Goal: Information Seeking & Learning: Learn about a topic

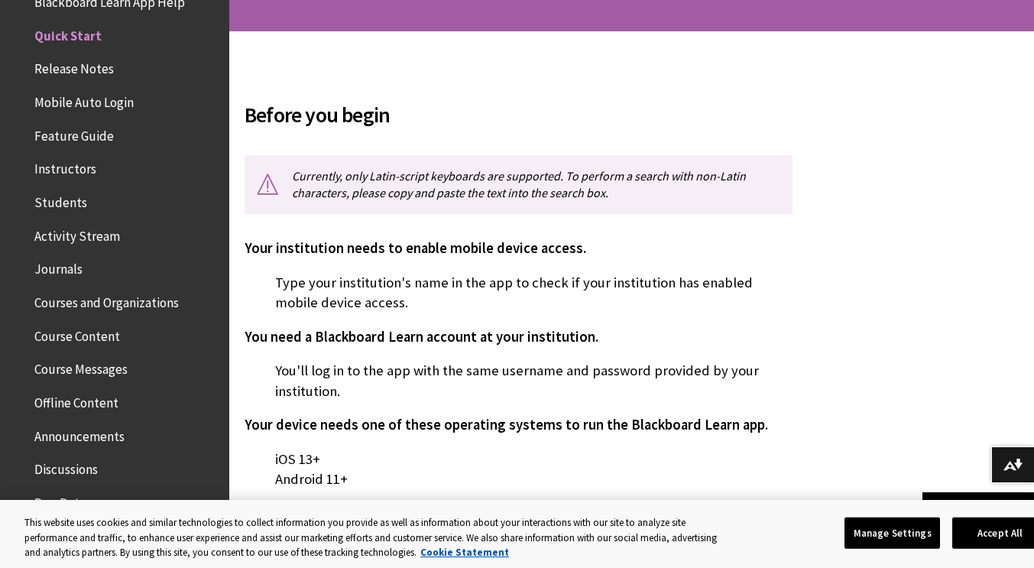
scroll to position [306, 0]
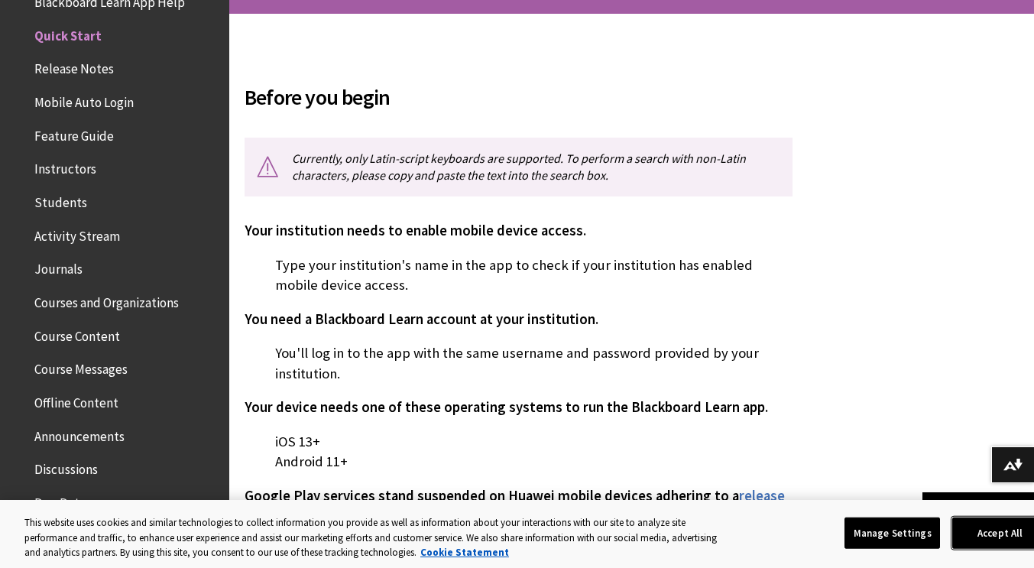
click at [1004, 534] on button "Accept All" at bounding box center [1000, 532] width 96 height 32
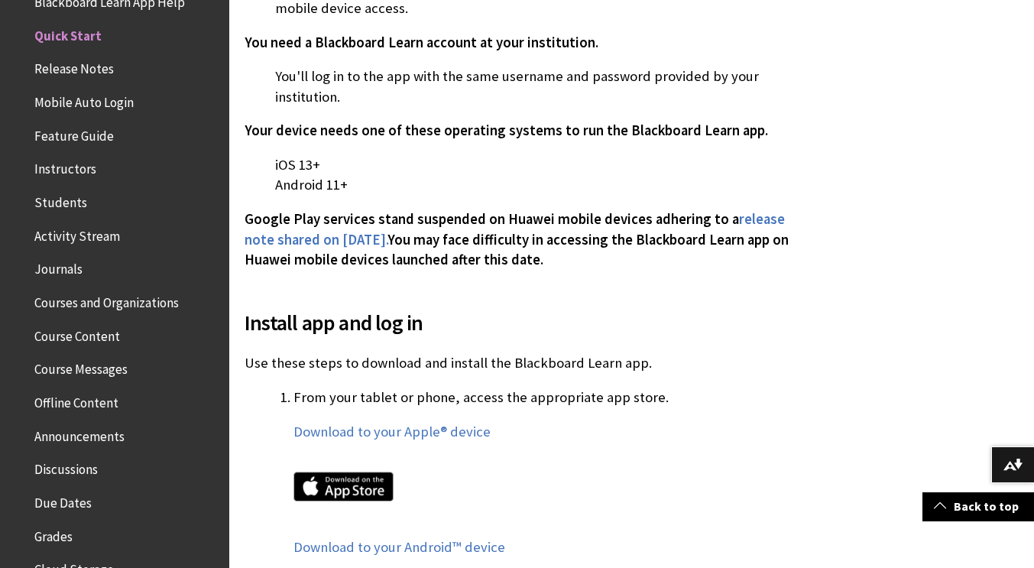
scroll to position [688, 0]
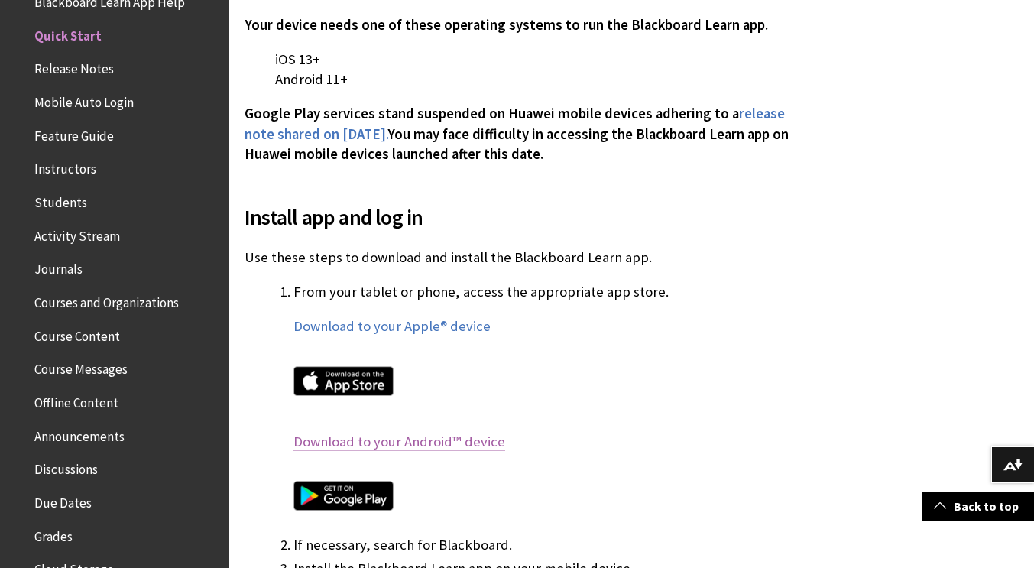
click at [396, 440] on link "Download to your Android™ device" at bounding box center [399, 441] width 212 height 18
click at [93, 369] on span "Course Messages" at bounding box center [80, 367] width 93 height 21
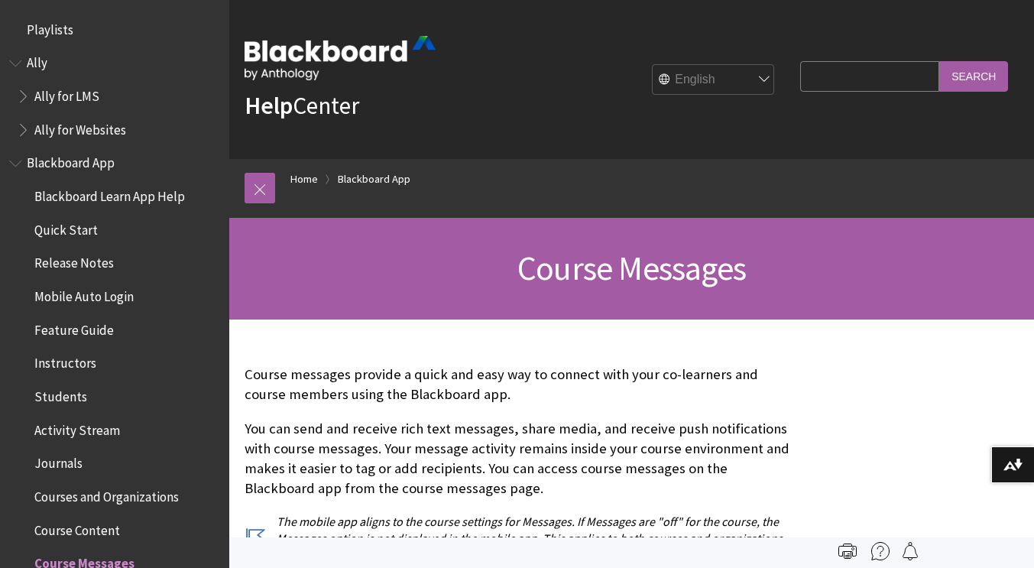
click at [15, 162] on span "Book outline for Blackboard App Help" at bounding box center [17, 160] width 16 height 19
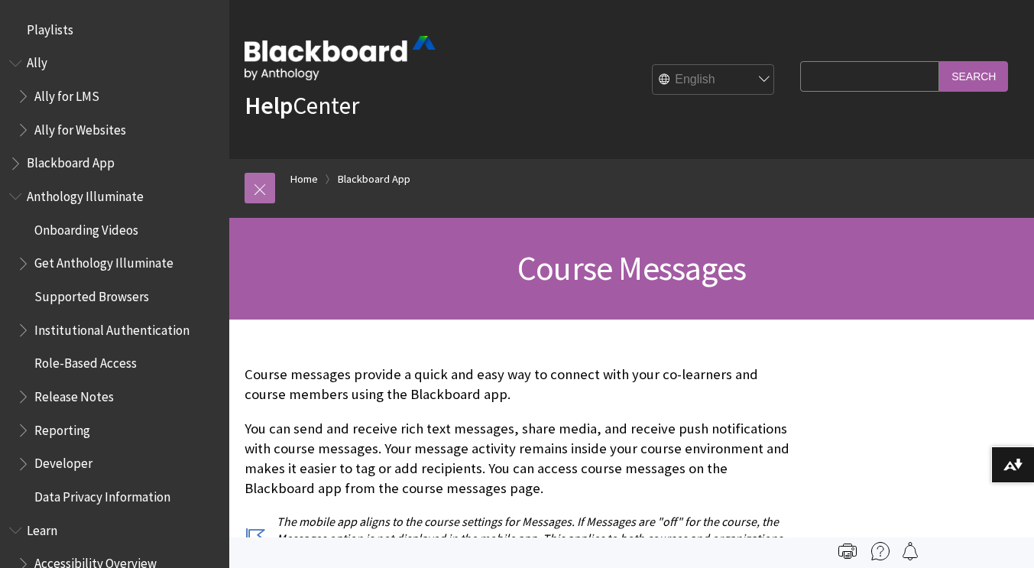
click at [265, 195] on link at bounding box center [259, 188] width 31 height 31
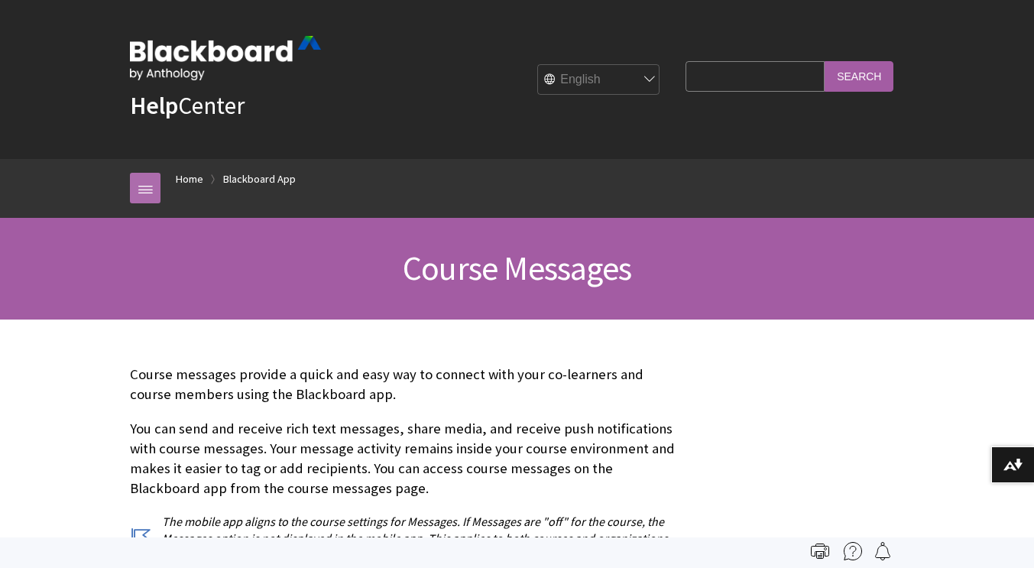
click at [133, 199] on link at bounding box center [145, 188] width 31 height 31
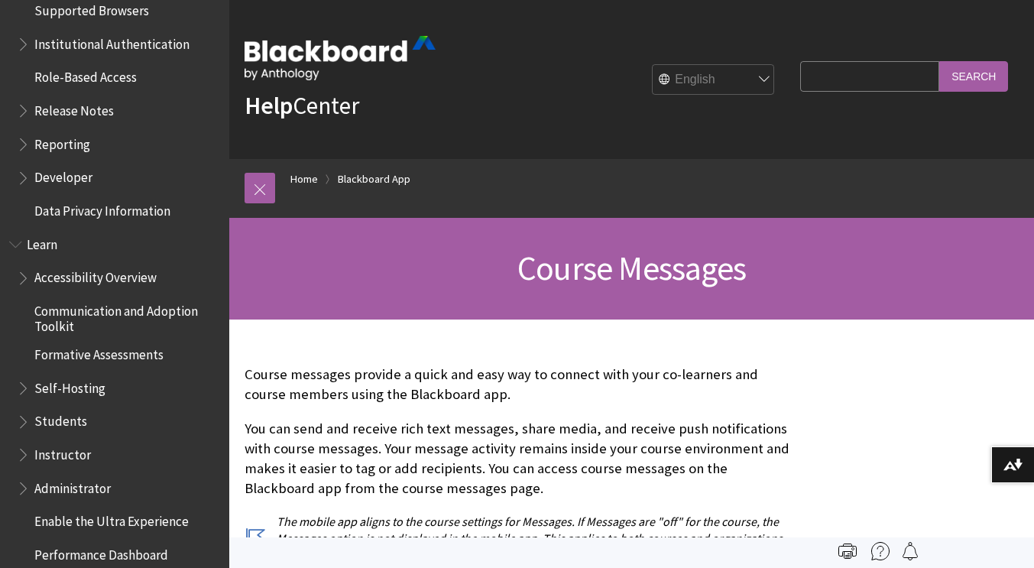
scroll to position [306, 0]
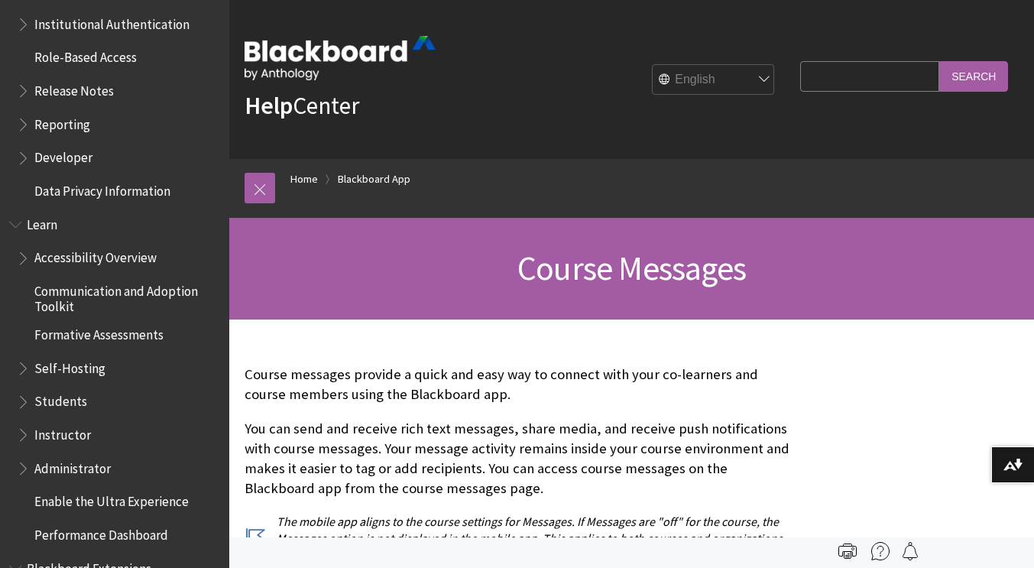
click at [66, 397] on span "Students" at bounding box center [60, 399] width 53 height 21
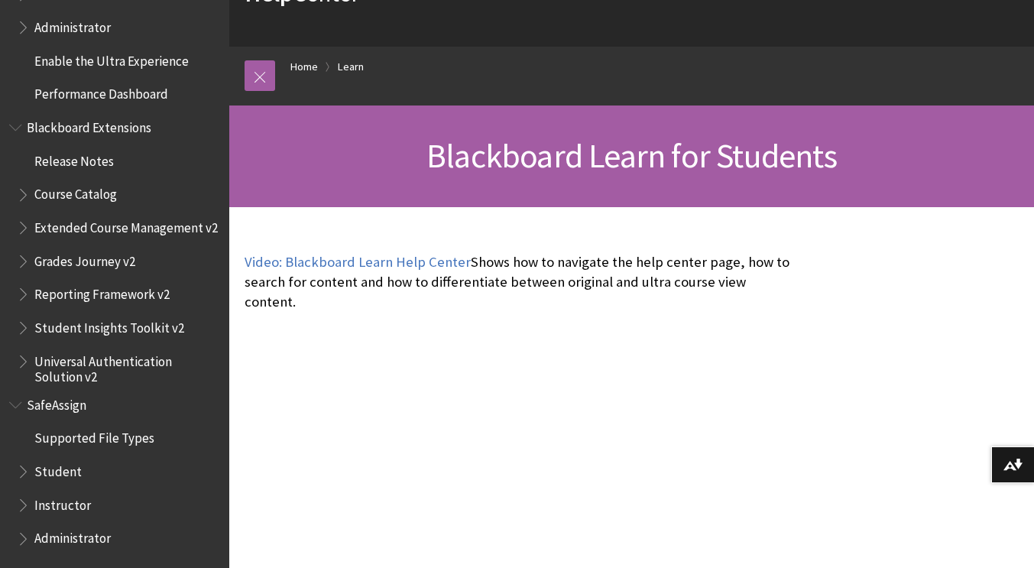
scroll to position [153, 0]
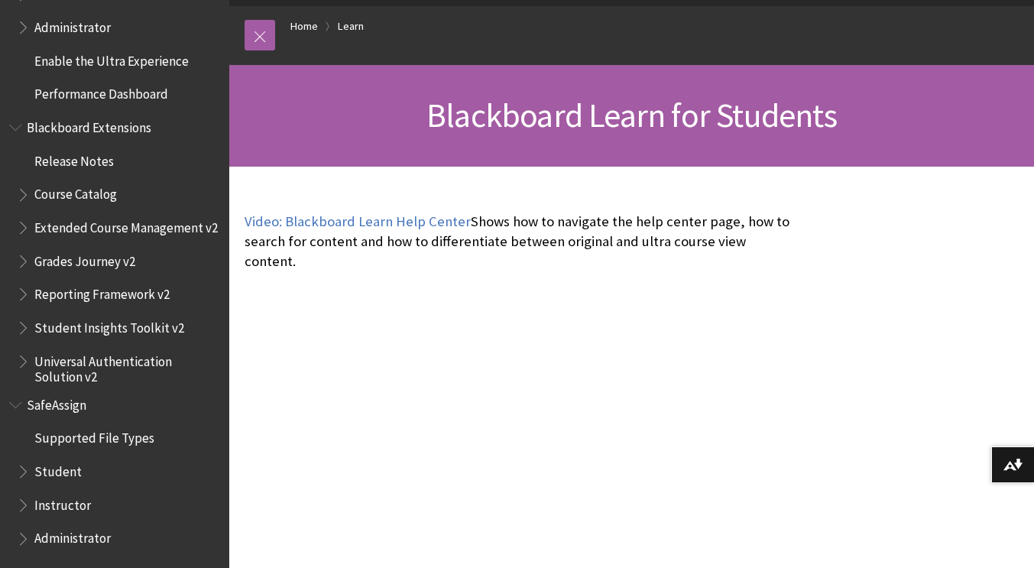
click at [34, 470] on span "Student" at bounding box center [57, 468] width 47 height 21
click at [23, 471] on span "Book outline for Blackboard SafeAssign" at bounding box center [25, 467] width 16 height 19
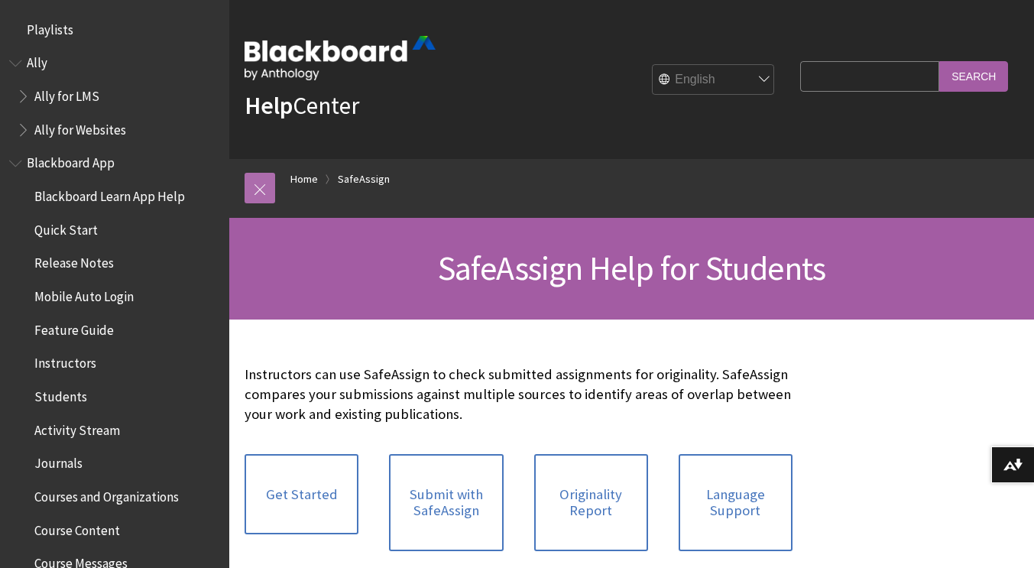
click at [255, 193] on link at bounding box center [259, 188] width 31 height 31
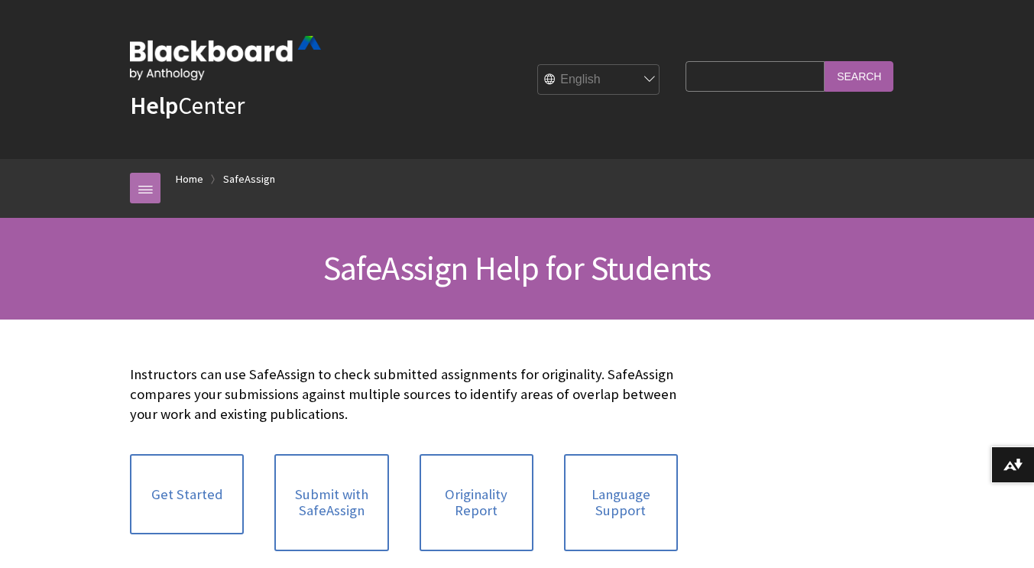
click at [131, 191] on link at bounding box center [145, 188] width 31 height 31
